Goal: Find contact information: Find contact information

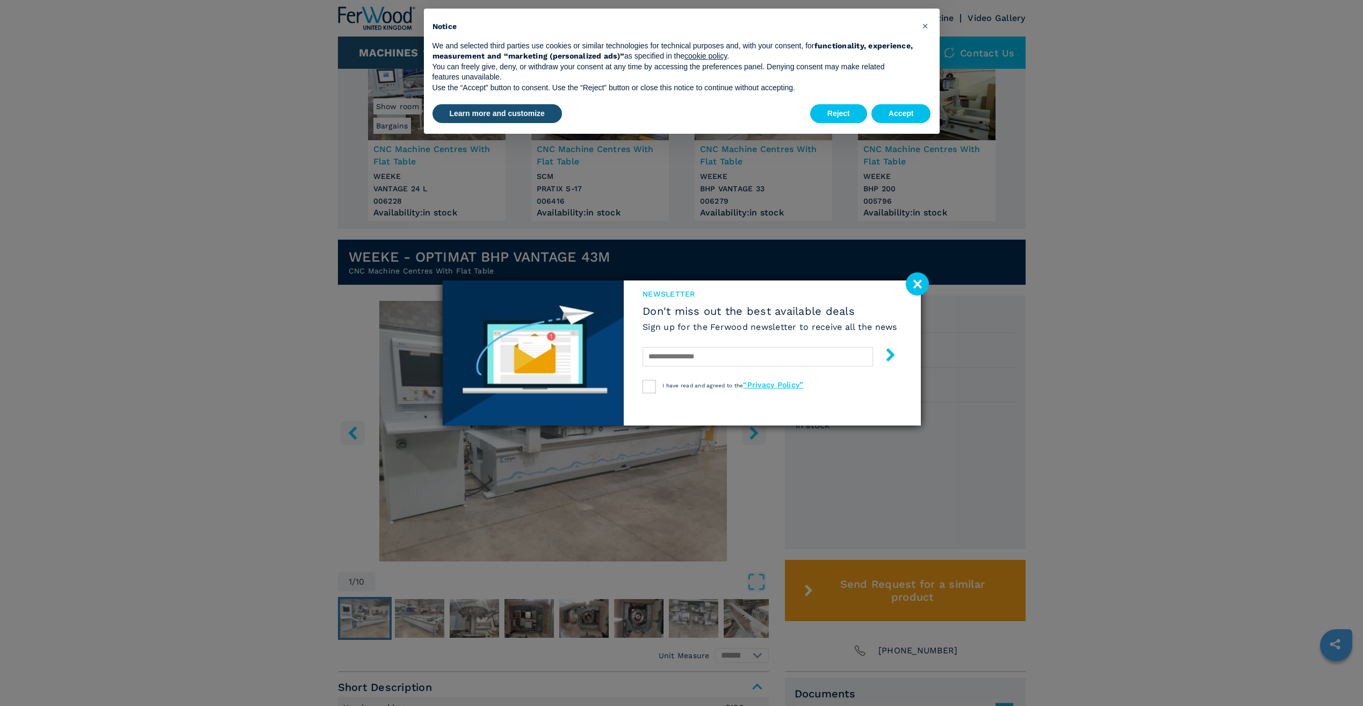
scroll to position [107, 0]
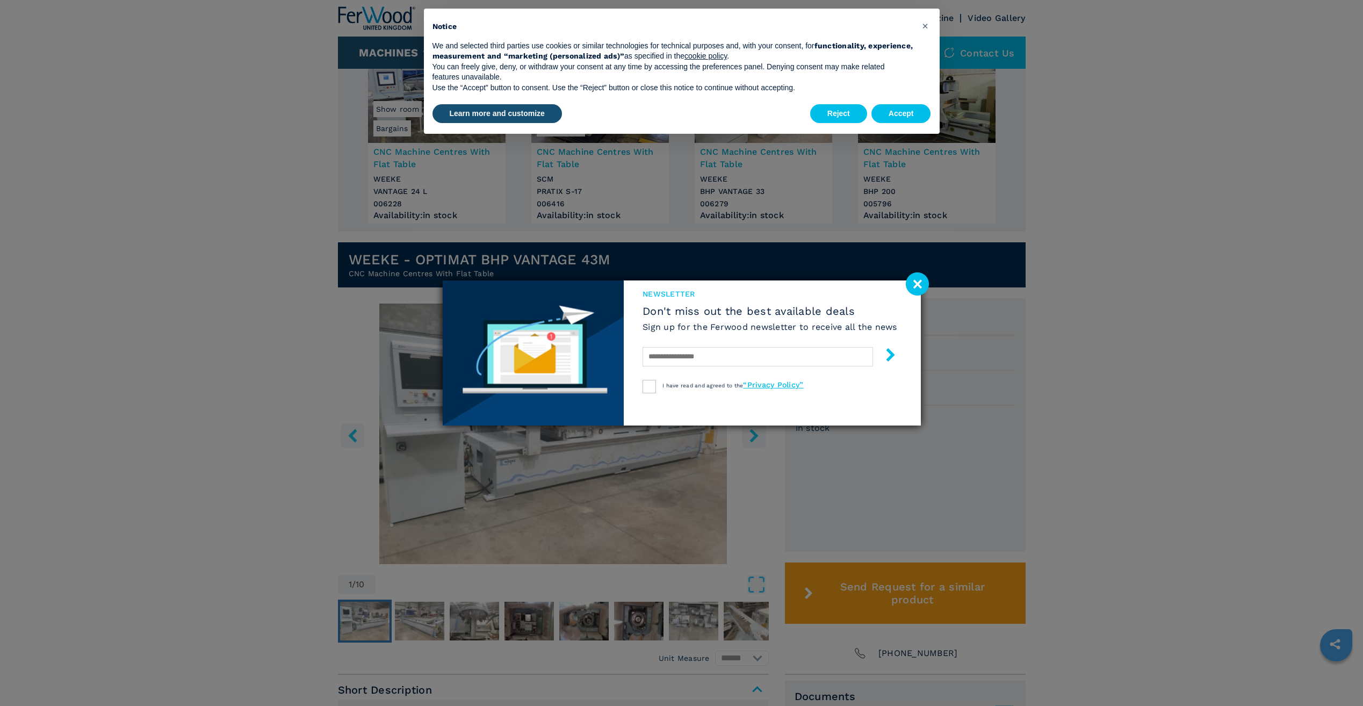
click at [924, 286] on image at bounding box center [917, 283] width 23 height 23
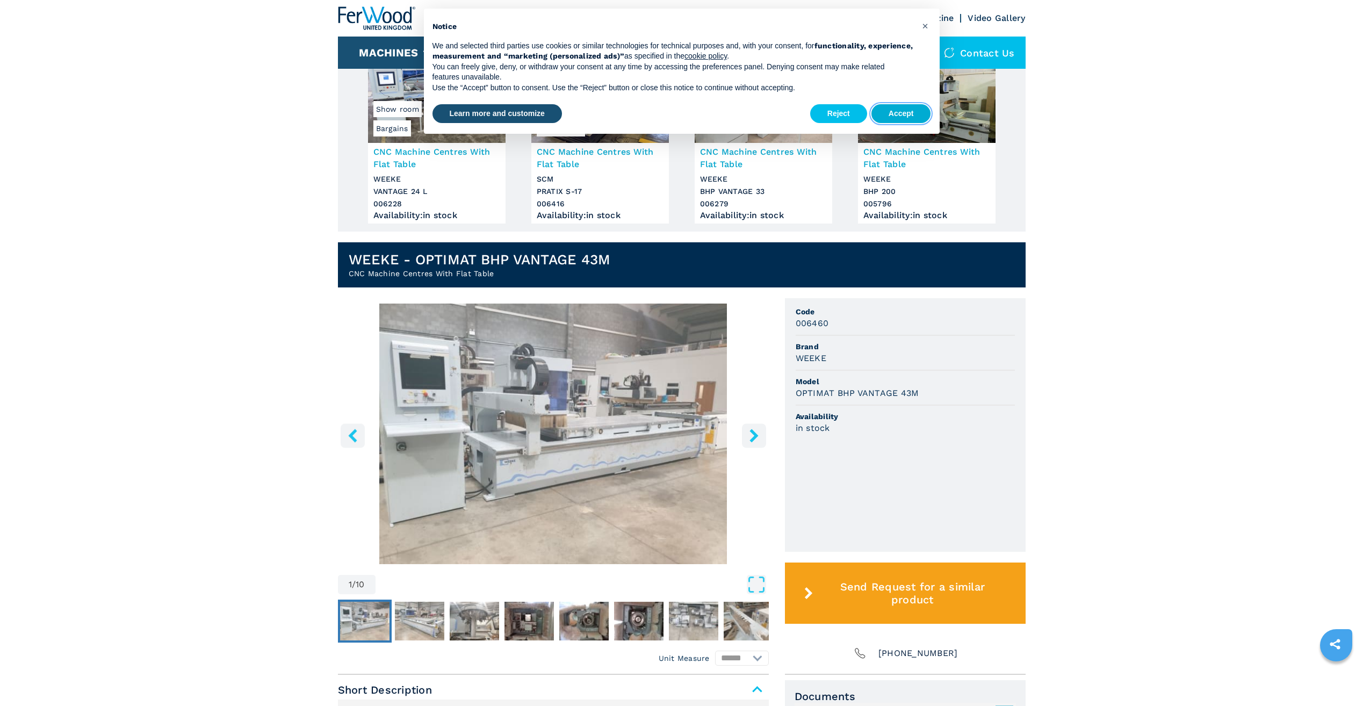
click at [903, 118] on button "Accept" at bounding box center [901, 113] width 60 height 19
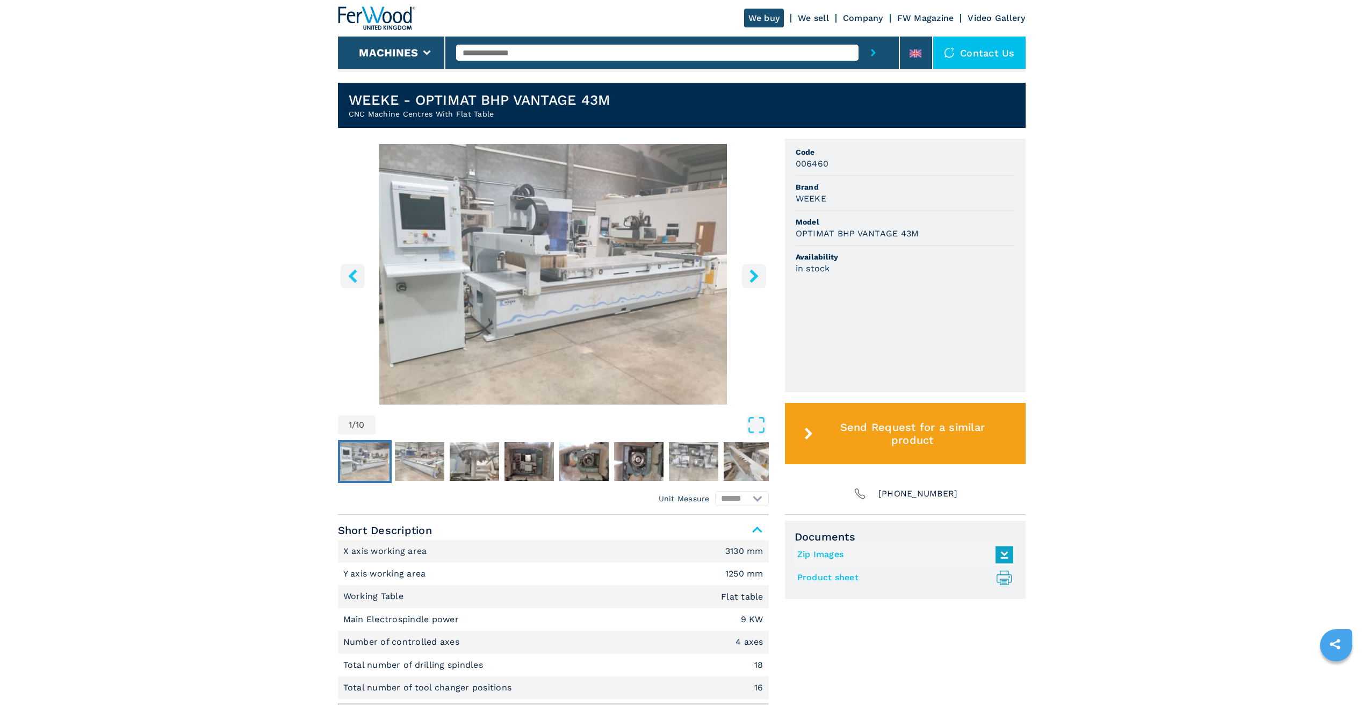
scroll to position [269, 0]
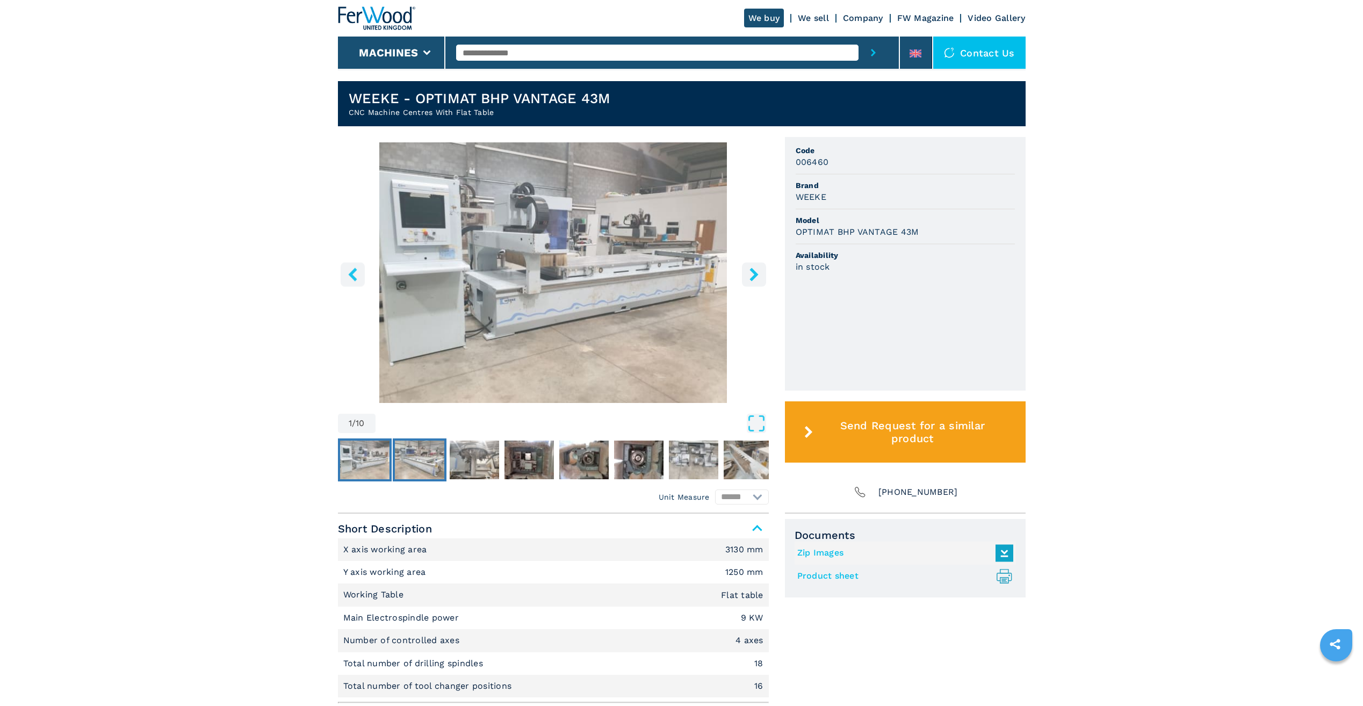
click at [433, 468] on img "Go to Slide 2" at bounding box center [419, 459] width 49 height 39
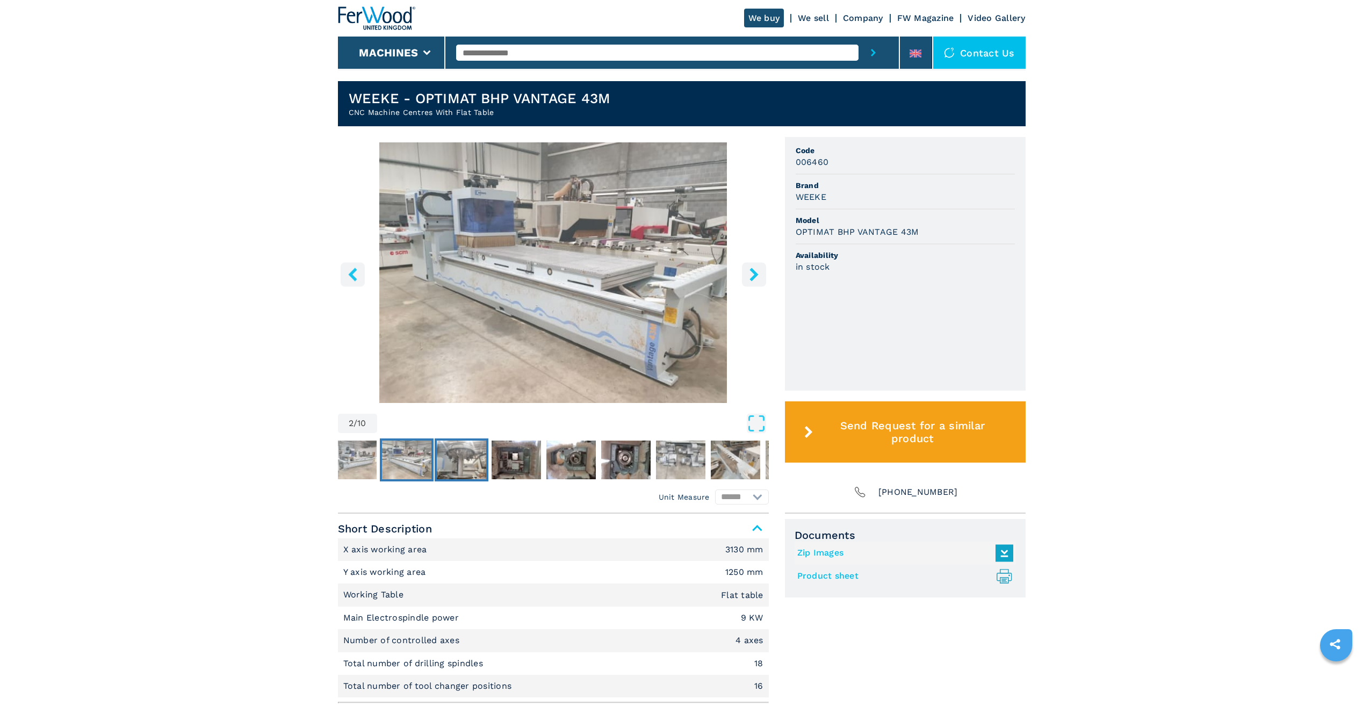
click at [469, 454] on img "Go to Slide 3" at bounding box center [461, 459] width 49 height 39
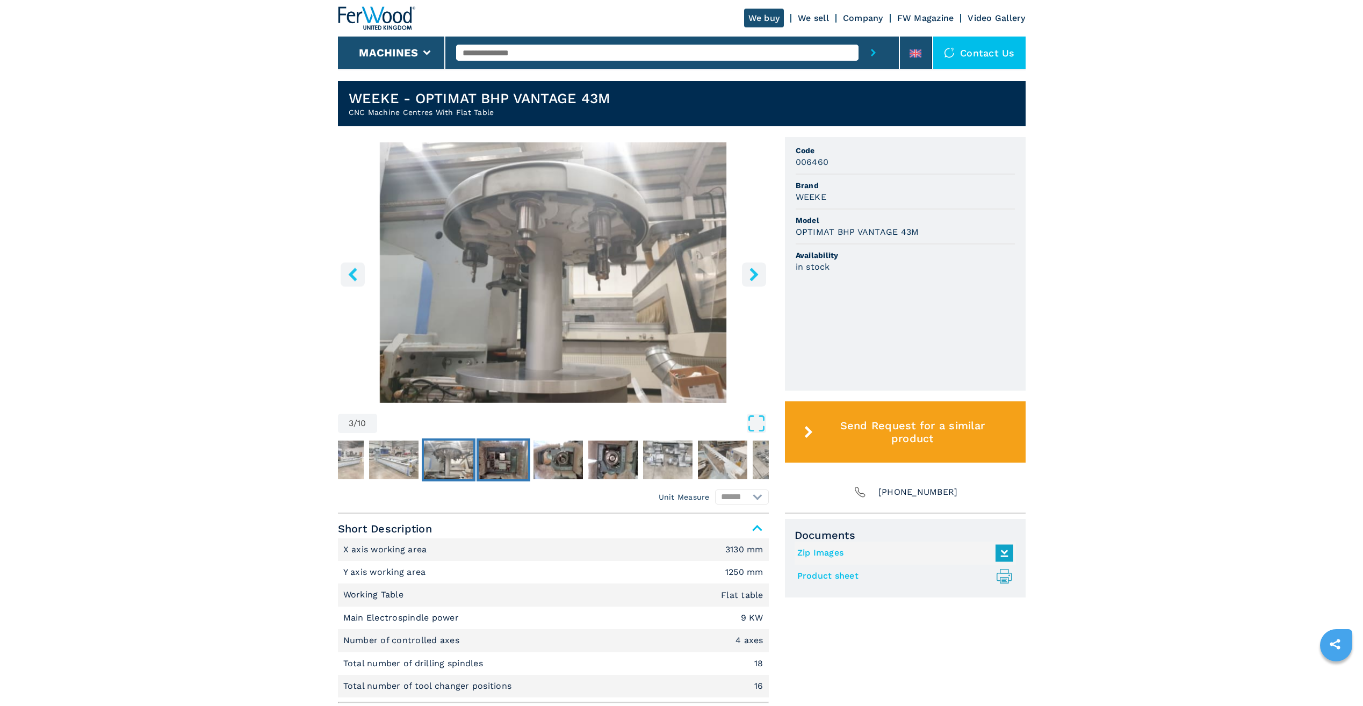
click at [505, 463] on img "Go to Slide 4" at bounding box center [503, 459] width 49 height 39
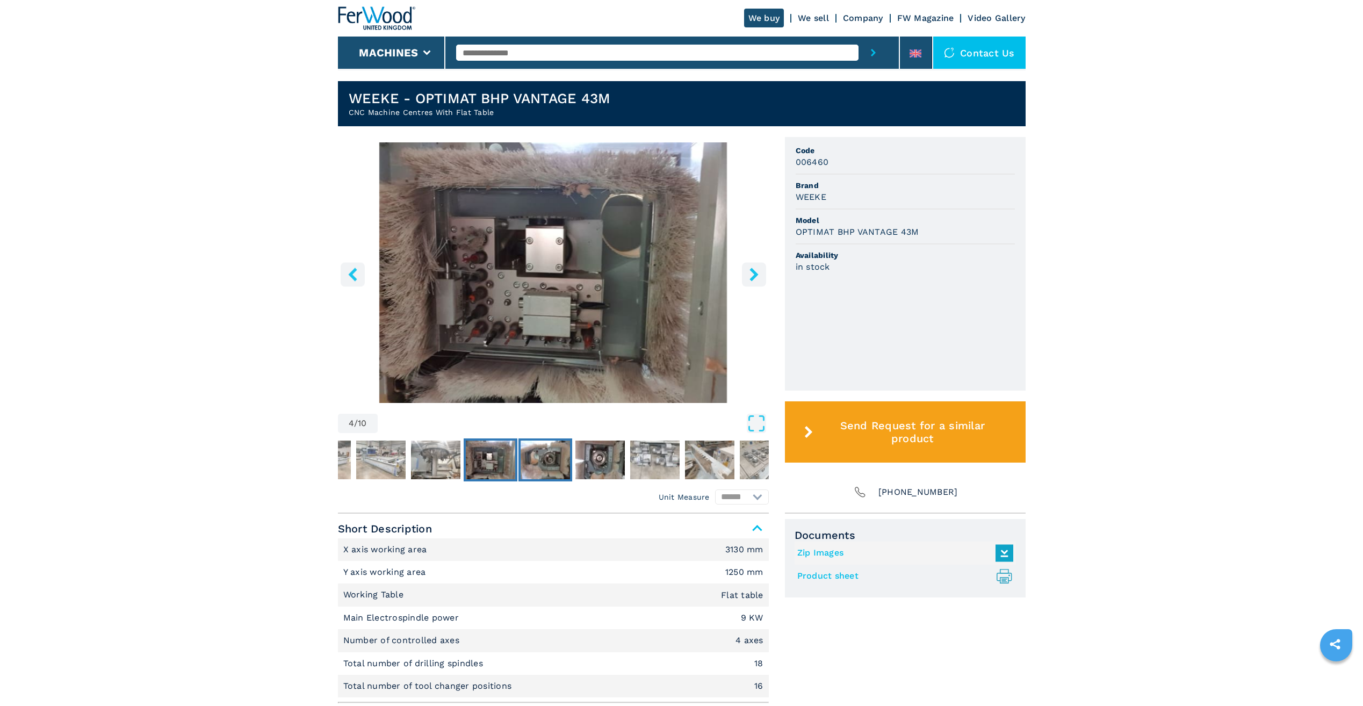
click at [557, 462] on img "Go to Slide 5" at bounding box center [544, 459] width 49 height 39
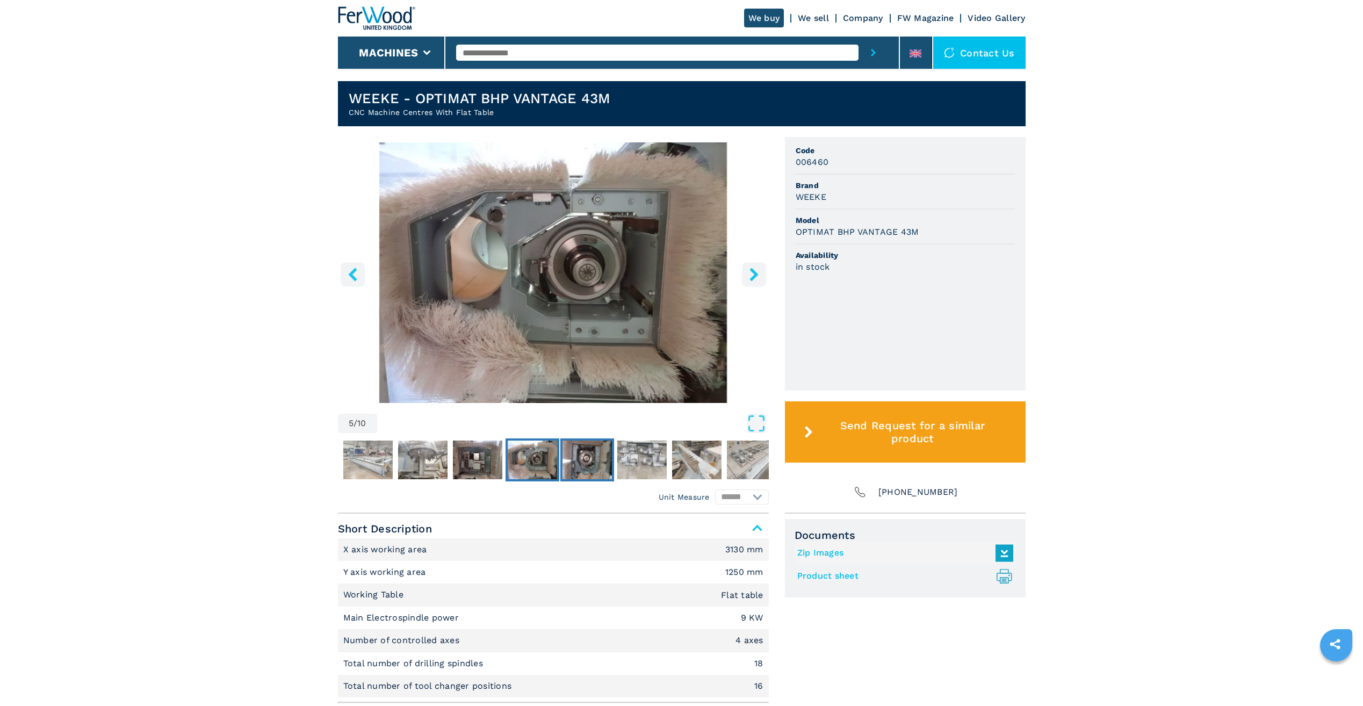
click at [602, 461] on img "Go to Slide 6" at bounding box center [586, 459] width 49 height 39
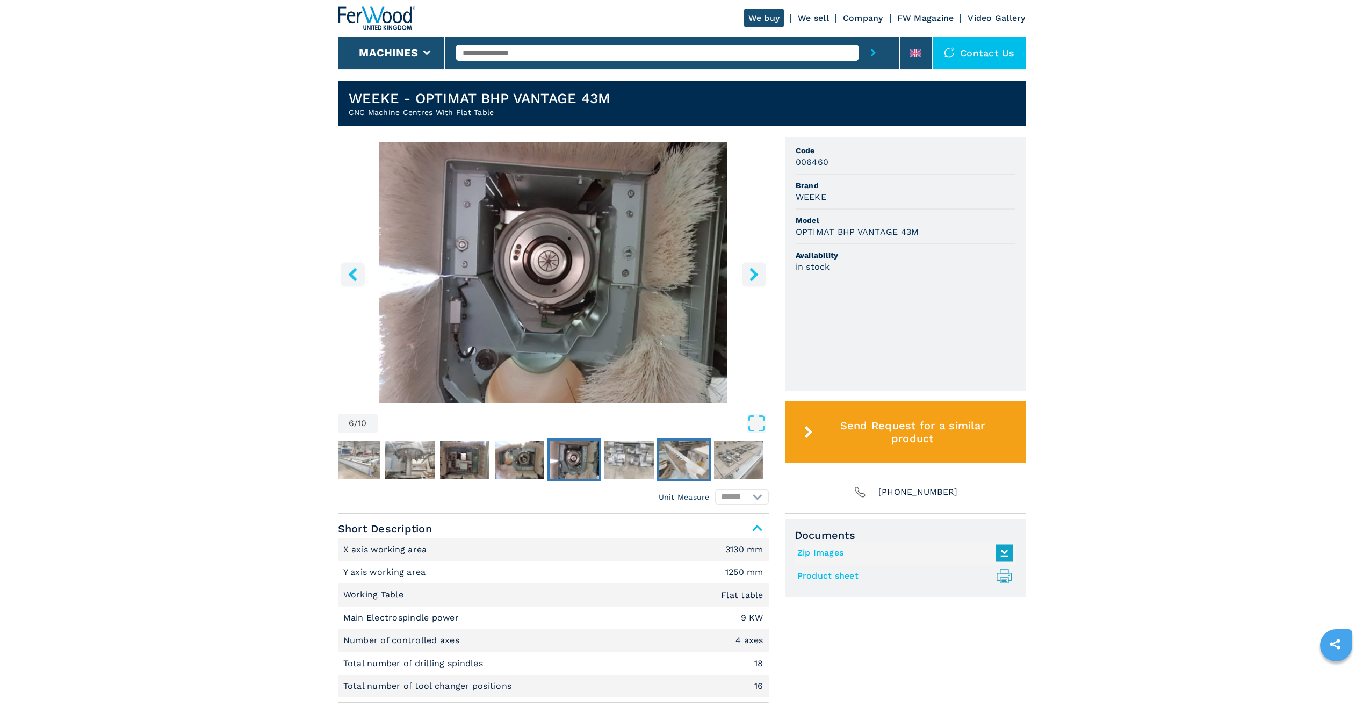
click at [660, 463] on img "Go to Slide 8" at bounding box center [683, 459] width 49 height 39
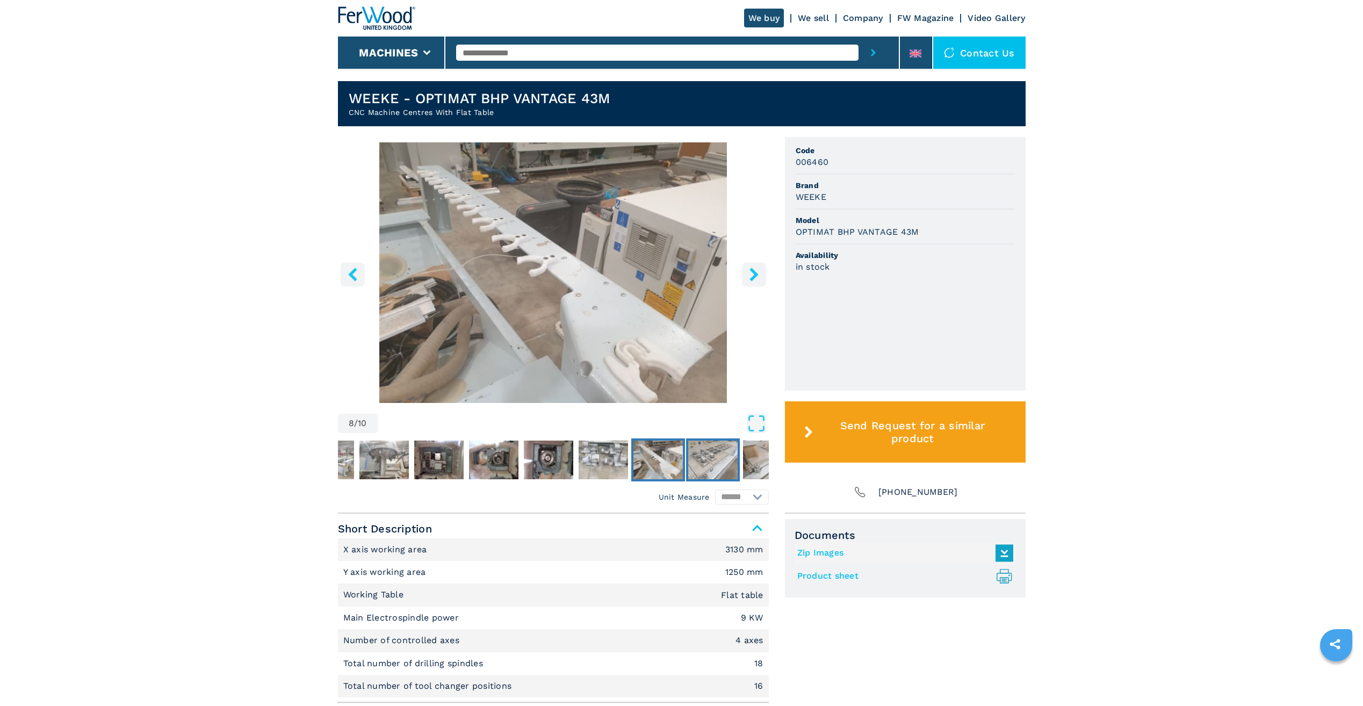
click at [712, 465] on img "Go to Slide 9" at bounding box center [712, 459] width 49 height 39
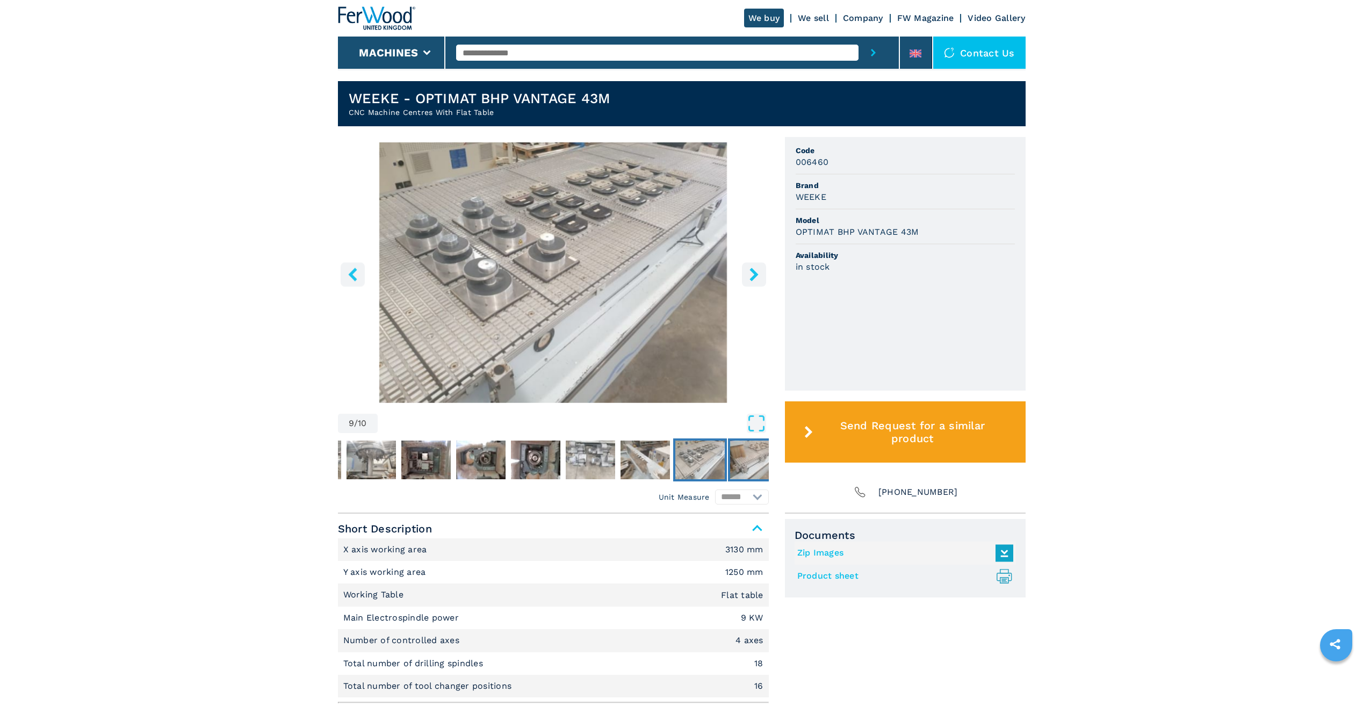
click at [738, 461] on img "Go to Slide 10" at bounding box center [754, 459] width 49 height 39
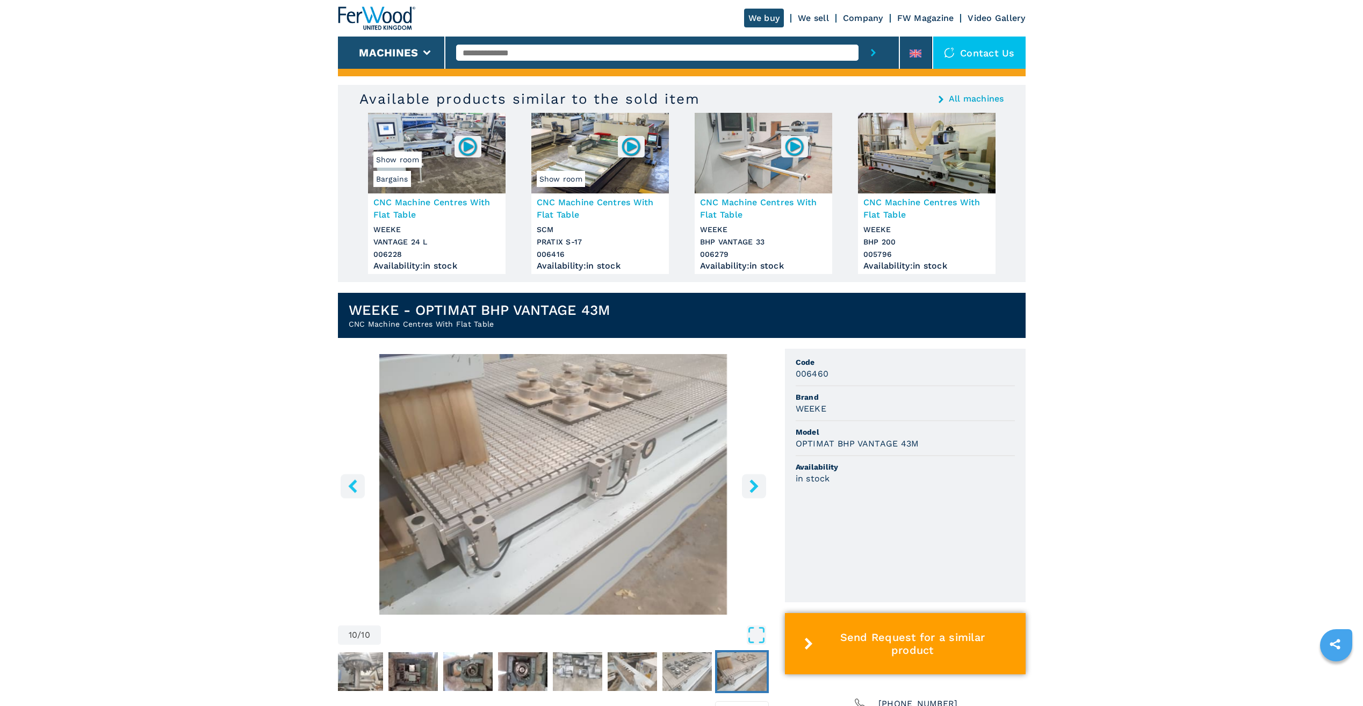
scroll to position [54, 0]
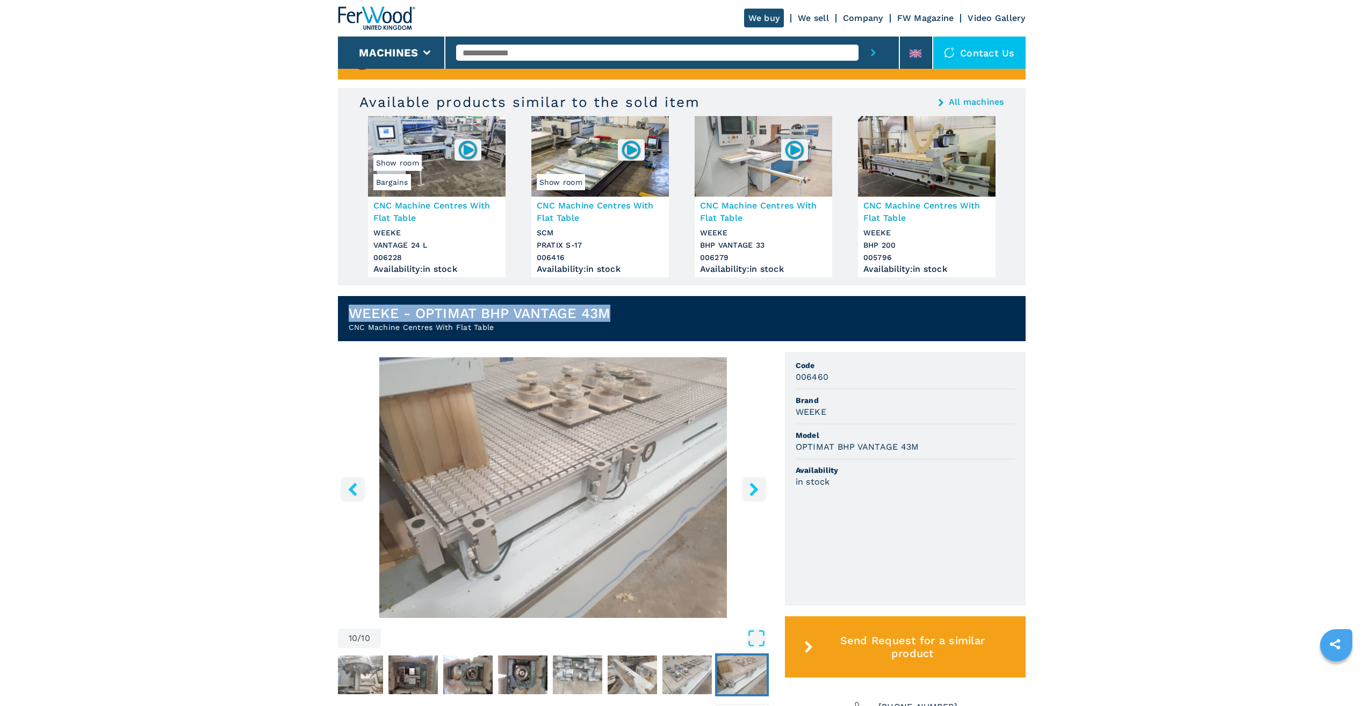
drag, startPoint x: 613, startPoint y: 310, endPoint x: 349, endPoint y: 308, distance: 263.7
click at [349, 308] on header "WEEKE - OPTIMAT BHP VANTAGE 43M CNC Machine Centres With Flat Table" at bounding box center [681, 318] width 687 height 45
drag, startPoint x: 349, startPoint y: 308, endPoint x: 358, endPoint y: 311, distance: 9.0
copy h1 "WEEKE - OPTIMAT BHP VANTAGE 43M"
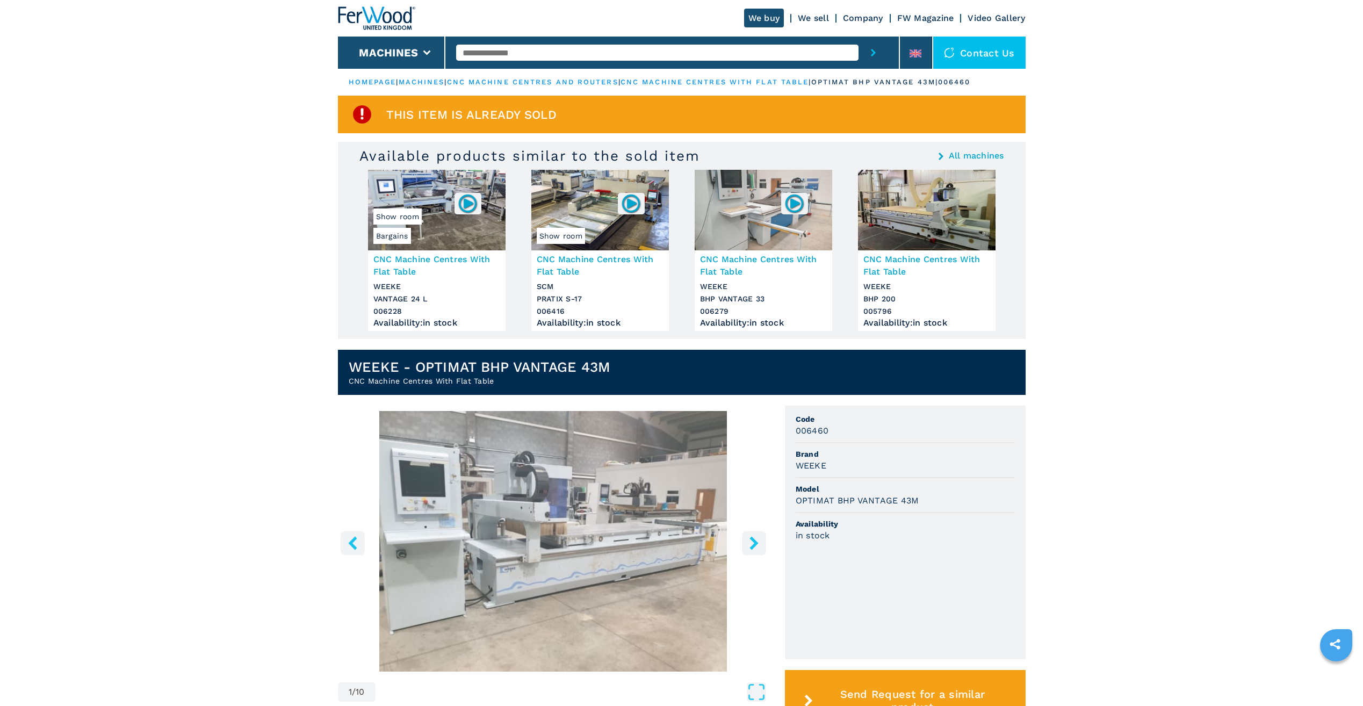
click at [982, 53] on div "Contact us" at bounding box center [979, 53] width 92 height 32
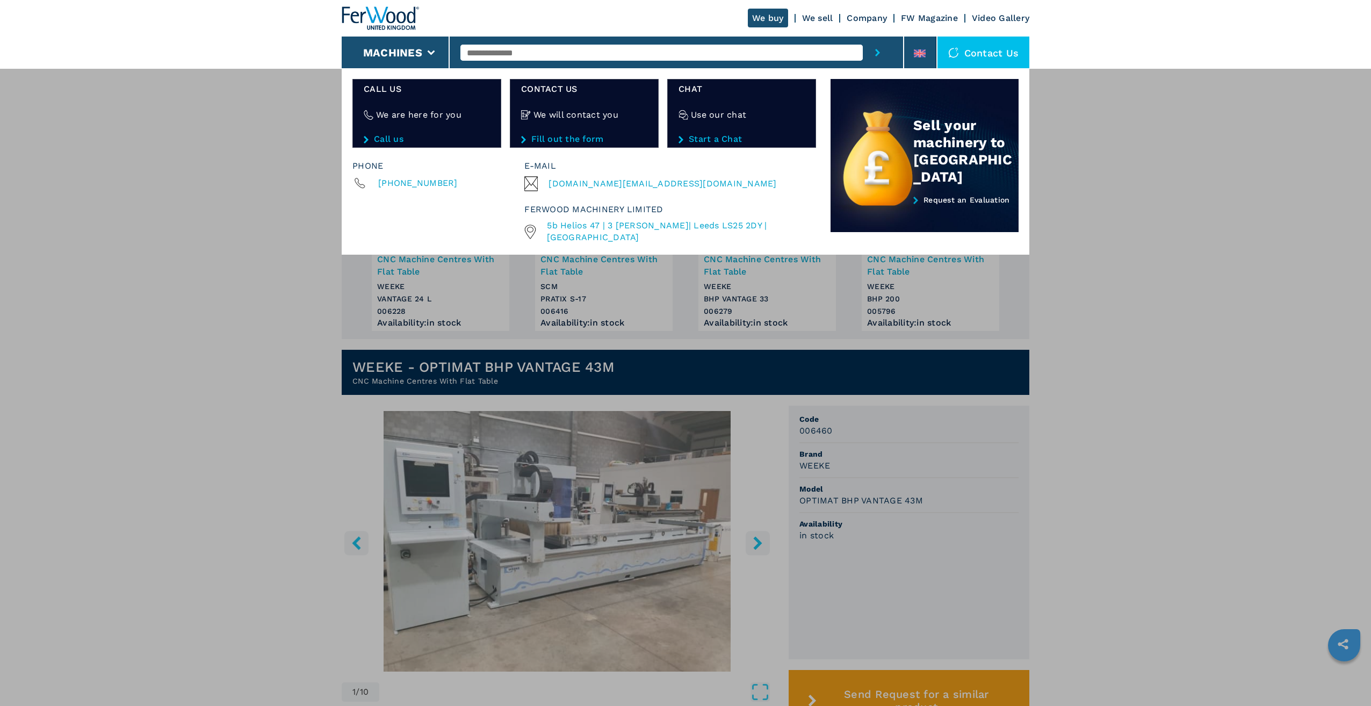
click at [398, 131] on div "We are here for you" at bounding box center [427, 114] width 126 height 39
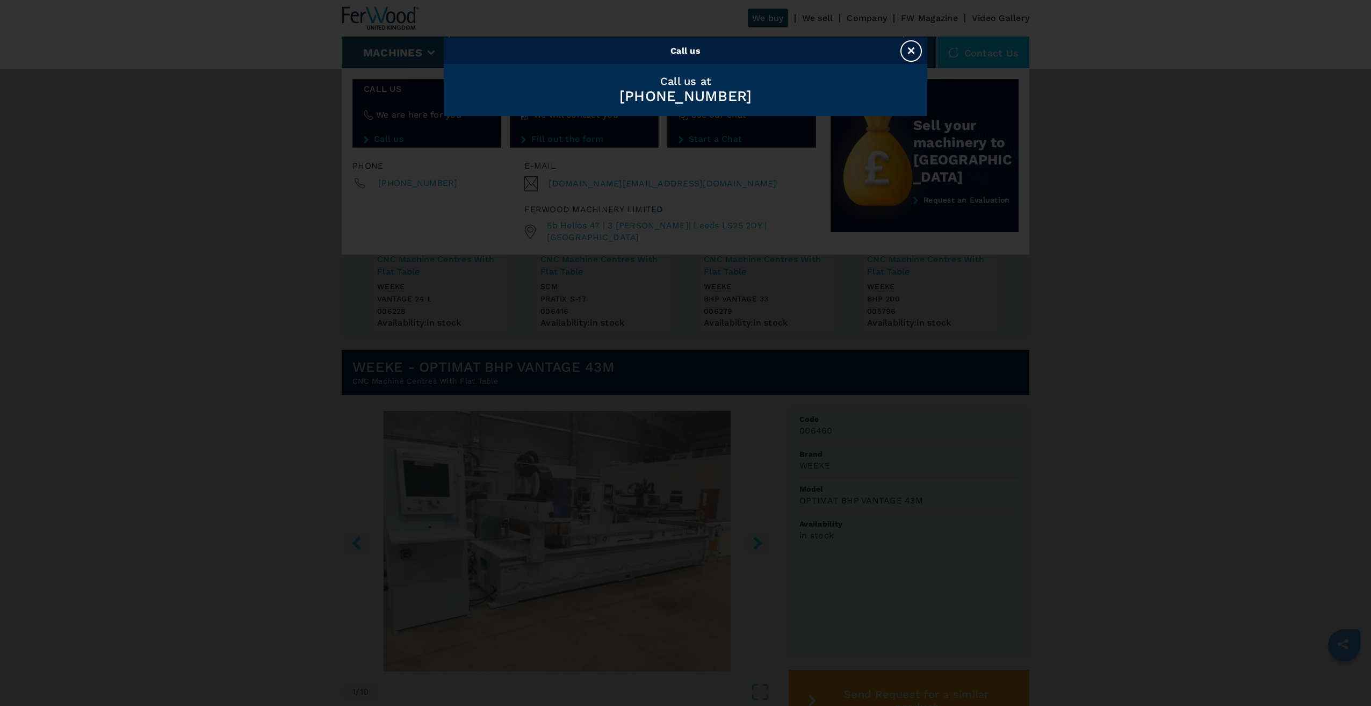
click at [1073, 493] on div "Call us × Call us at [PHONE_NUMBER]" at bounding box center [685, 353] width 1371 height 706
click at [915, 53] on button "×" at bounding box center [910, 50] width 21 height 21
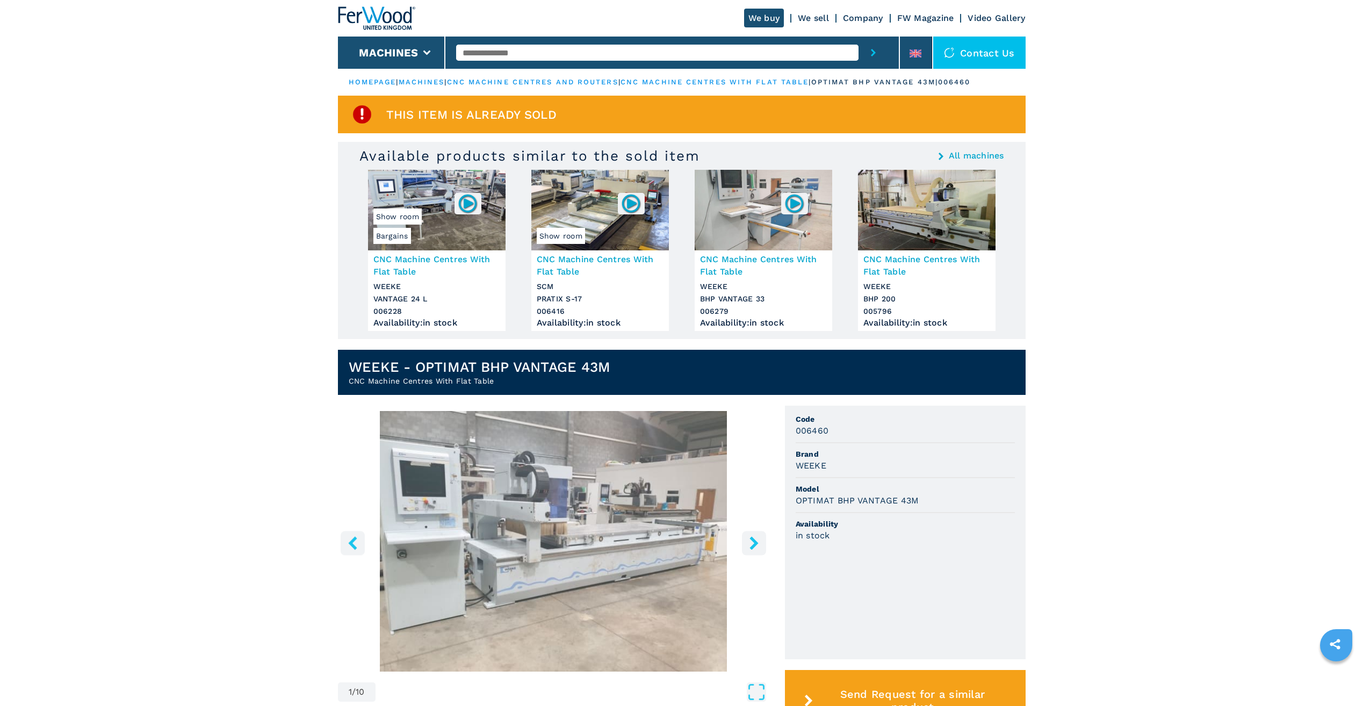
click at [1158, 291] on main "HOMEPAGE | machines | cnc machine centres and routers | cnc machine centres wit…" at bounding box center [681, 604] width 1363 height 1208
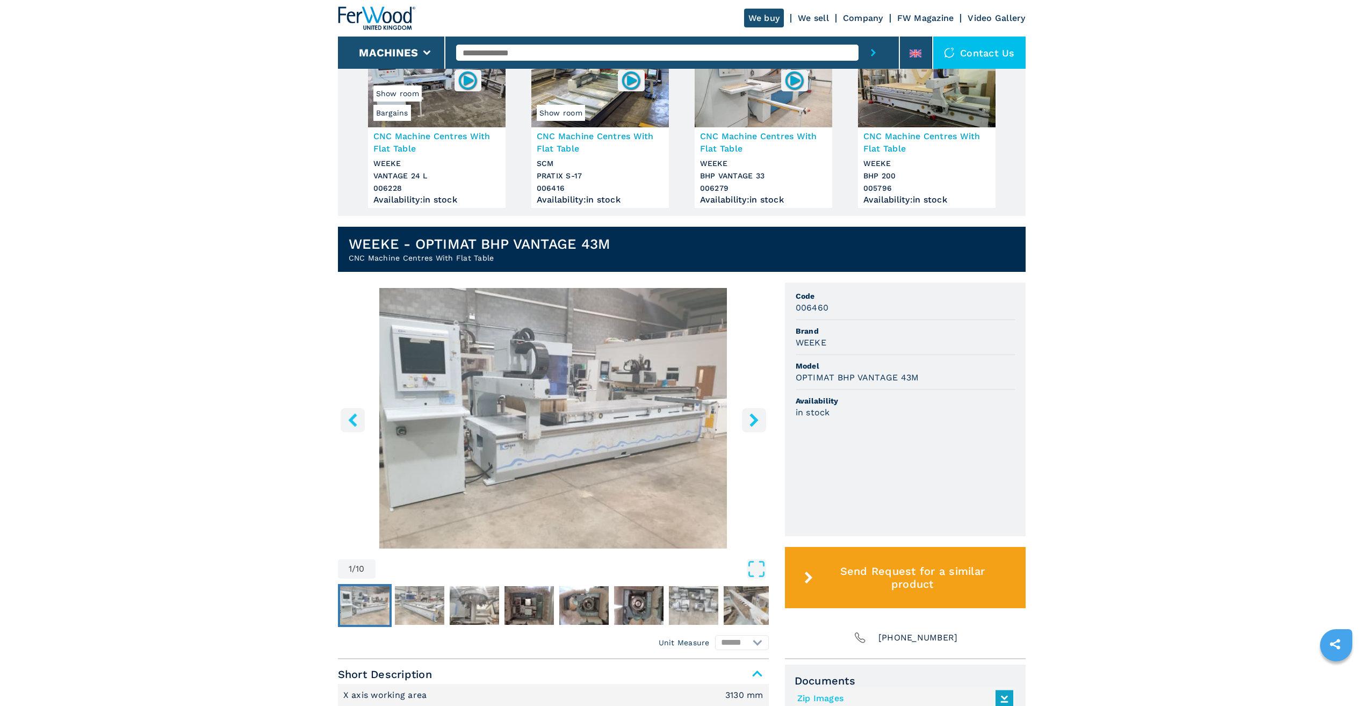
scroll to position [107, 0]
